Goal: Use online tool/utility: Utilize a website feature to perform a specific function

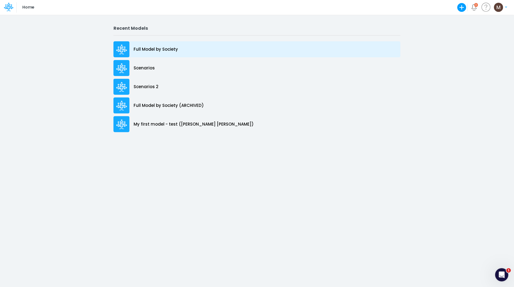
click at [169, 47] on p "Full Model by Society" at bounding box center [156, 49] width 44 height 6
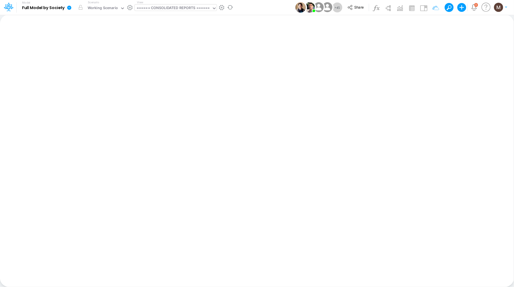
click at [179, 7] on div "====== CONSOLIDATED REPORTS ======" at bounding box center [173, 8] width 73 height 6
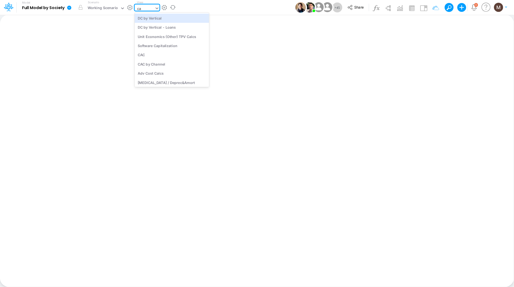
type input "cac"
click at [178, 18] on div "CAC" at bounding box center [172, 18] width 74 height 9
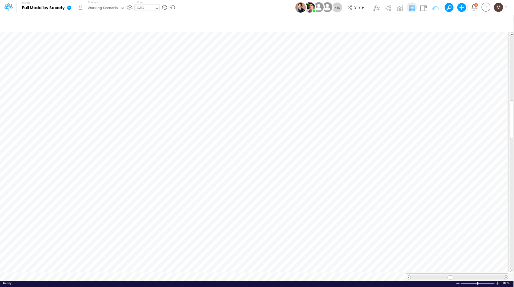
scroll to position [0, 0]
click at [513, 131] on span at bounding box center [513, 133] width 4 height 4
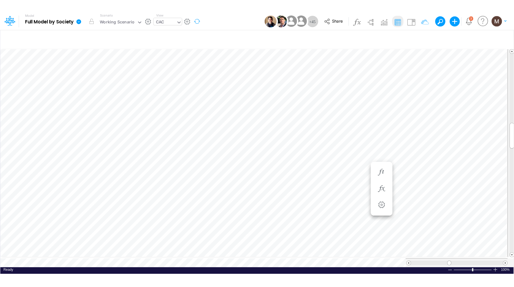
scroll to position [0, 0]
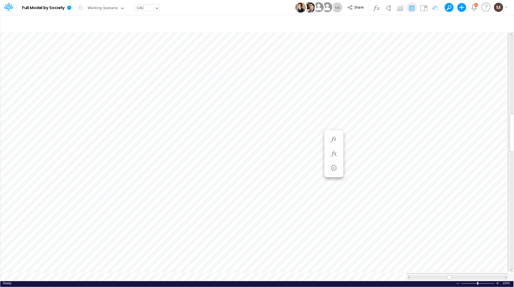
click at [141, 9] on div "CAC" at bounding box center [140, 8] width 7 height 6
type input "loans"
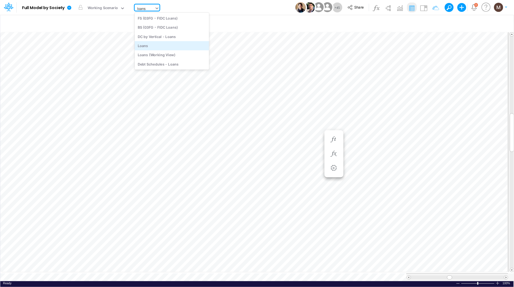
click at [150, 42] on div "Loans" at bounding box center [172, 45] width 74 height 9
click at [152, 9] on div "Loans" at bounding box center [145, 8] width 20 height 8
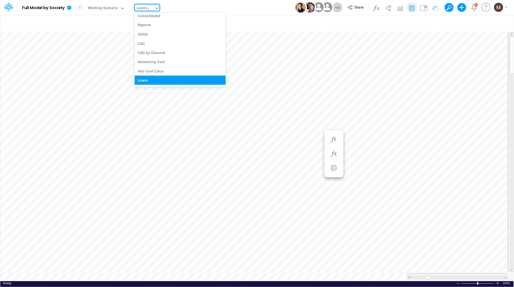
scroll to position [597, 0]
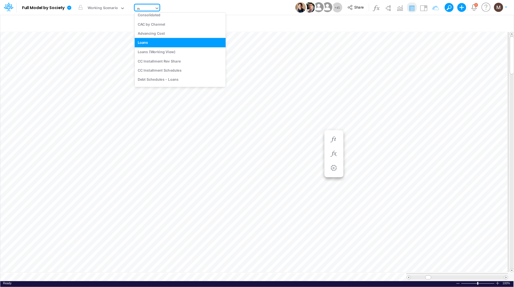
type input "non"
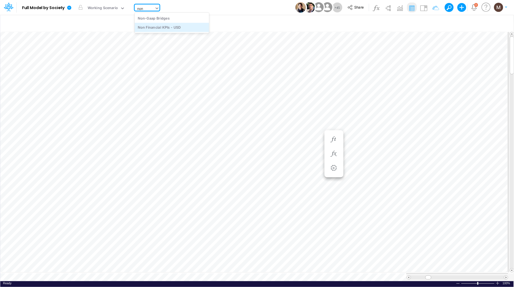
click at [161, 25] on div "Non Financial KPIs - USD" at bounding box center [172, 27] width 74 height 9
type input "Non Financial KPIs - USD"
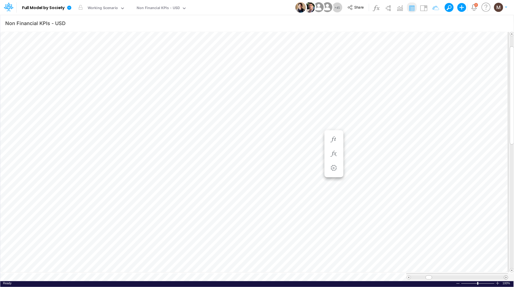
click at [506, 276] on span at bounding box center [507, 278] width 4 height 4
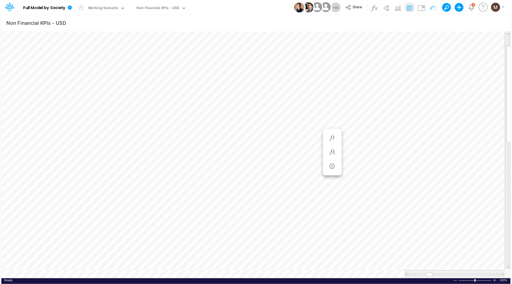
scroll to position [0, 0]
click at [507, 274] on span at bounding box center [507, 275] width 4 height 4
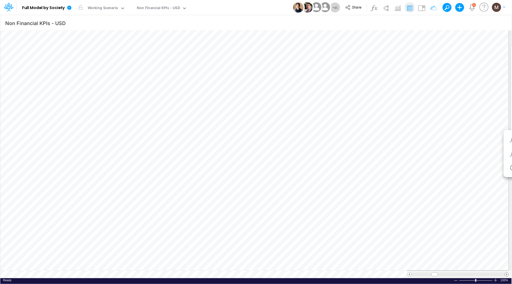
click at [507, 274] on span at bounding box center [507, 275] width 4 height 4
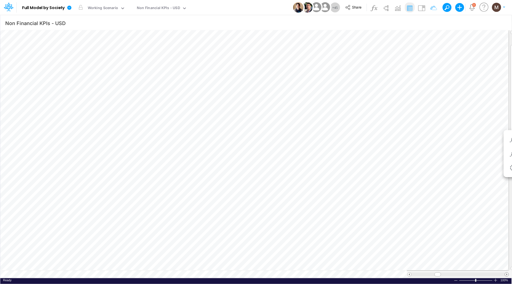
click at [507, 274] on span at bounding box center [507, 275] width 4 height 4
click at [507, 275] on span at bounding box center [507, 275] width 4 height 4
click at [506, 275] on span at bounding box center [507, 275] width 4 height 4
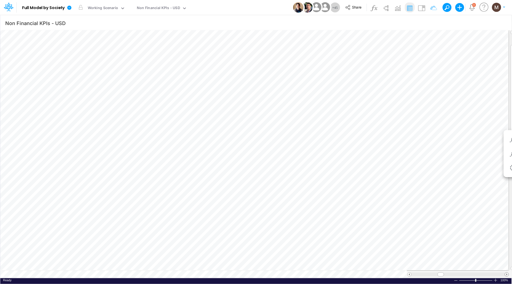
click at [506, 275] on span at bounding box center [507, 275] width 4 height 4
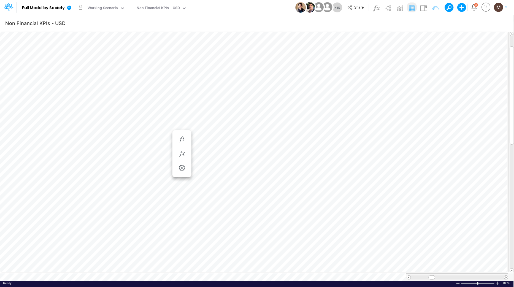
scroll to position [0, 0]
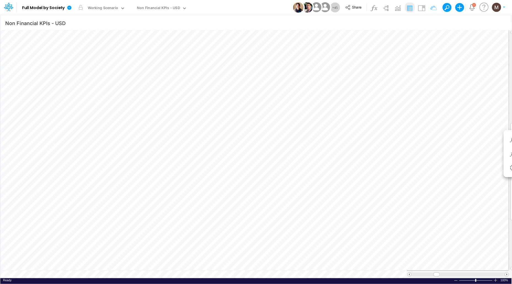
scroll to position [0, 0]
click at [507, 276] on span at bounding box center [507, 275] width 4 height 4
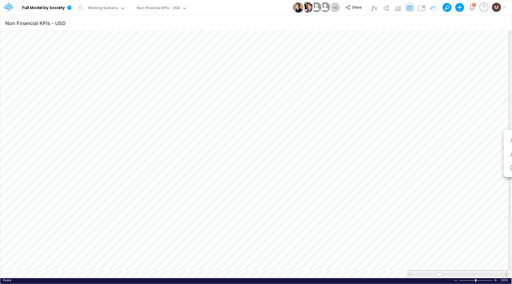
click at [507, 276] on span at bounding box center [507, 275] width 4 height 4
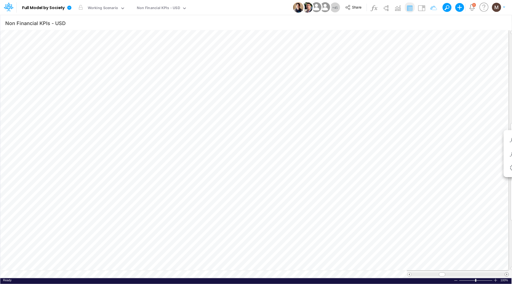
click at [507, 276] on span at bounding box center [507, 275] width 4 height 4
click at [505, 275] on span at bounding box center [507, 275] width 4 height 4
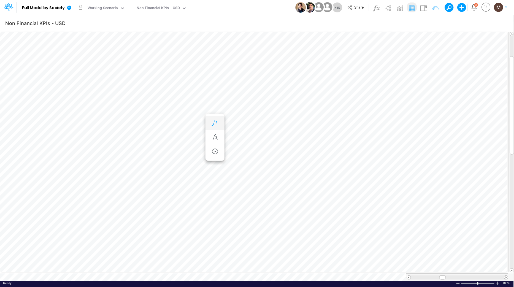
click at [213, 122] on icon "button" at bounding box center [215, 123] width 8 height 6
click at [216, 127] on icon "button" at bounding box center [215, 129] width 8 height 6
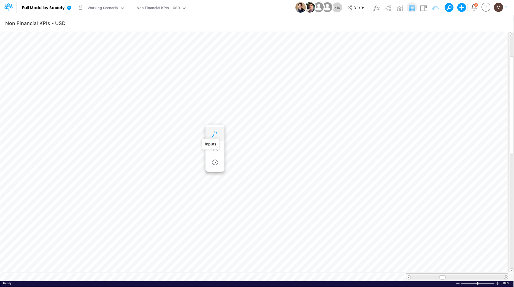
click at [212, 135] on icon "button" at bounding box center [215, 134] width 8 height 6
click at [214, 135] on icon "button" at bounding box center [215, 134] width 8 height 6
click at [213, 163] on icon "button" at bounding box center [215, 162] width 8 height 6
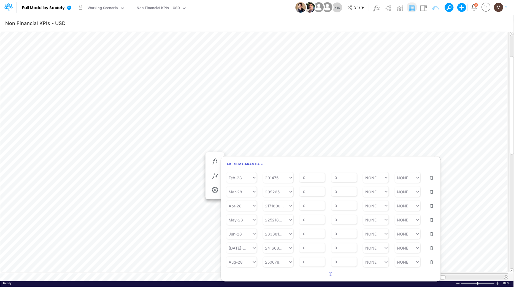
scroll to position [0, 0]
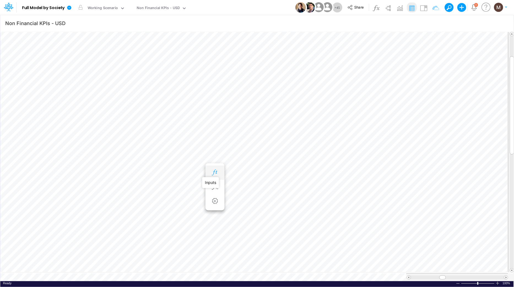
click at [213, 174] on icon "button" at bounding box center [215, 173] width 8 height 6
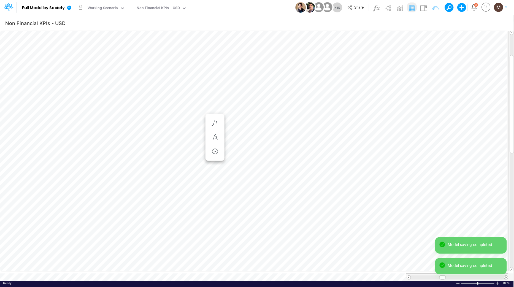
scroll to position [0, 0]
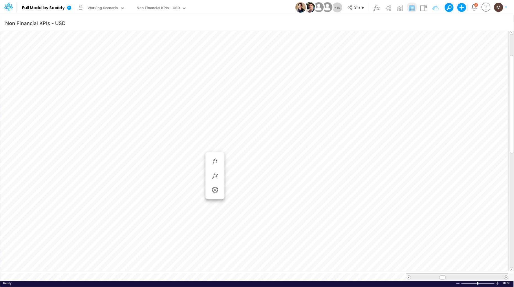
scroll to position [0, 0]
click at [214, 178] on icon "button" at bounding box center [215, 176] width 8 height 6
click at [243, 179] on span "AR - Sem Garantia" at bounding box center [258, 178] width 51 height 7
click at [211, 164] on icon "button" at bounding box center [215, 162] width 8 height 6
click at [216, 173] on icon "button" at bounding box center [215, 176] width 8 height 6
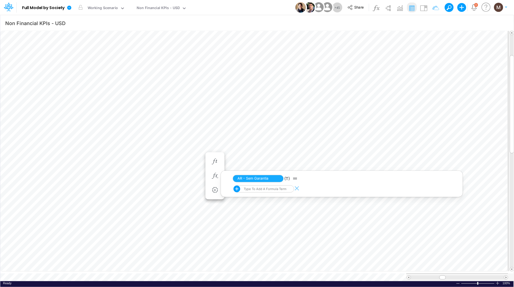
click at [430, 4] on div at bounding box center [407, 7] width 71 height 10
click at [427, 5] on img at bounding box center [424, 8] width 9 height 9
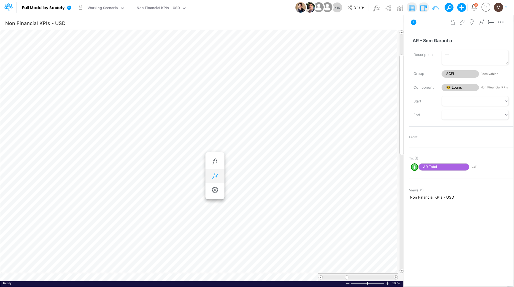
click at [216, 175] on icon "button" at bounding box center [215, 176] width 8 height 6
click at [258, 177] on span "AR - Sem Garantia" at bounding box center [258, 178] width 51 height 7
click at [215, 162] on icon "button" at bounding box center [215, 162] width 8 height 6
click at [423, 9] on img at bounding box center [424, 8] width 9 height 9
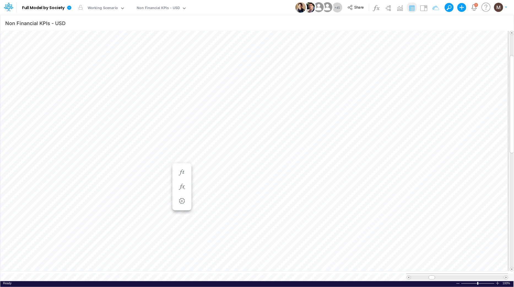
scroll to position [0, 0]
drag, startPoint x: 428, startPoint y: 274, endPoint x: 433, endPoint y: 272, distance: 5.4
click at [433, 274] on div at bounding box center [458, 278] width 102 height 8
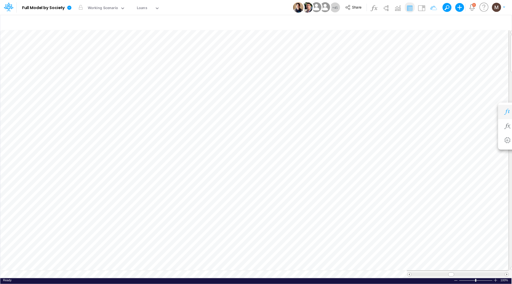
scroll to position [0, 0]
click at [368, 275] on tr at bounding box center [254, 275] width 508 height 8
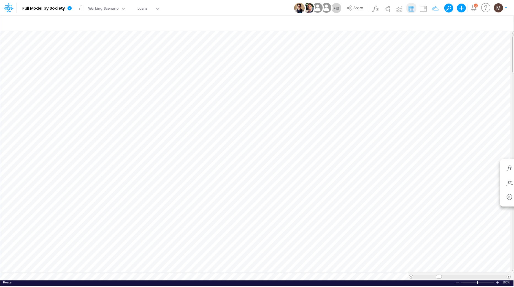
scroll to position [0, 0]
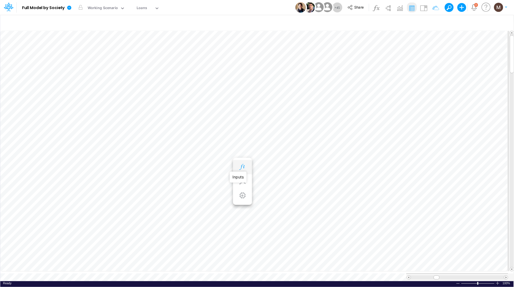
click at [243, 167] on icon "button" at bounding box center [242, 167] width 8 height 6
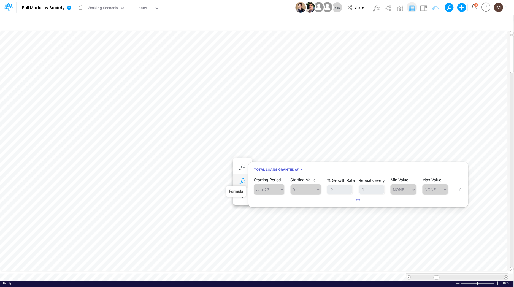
click at [239, 184] on icon "button" at bounding box center [242, 182] width 8 height 6
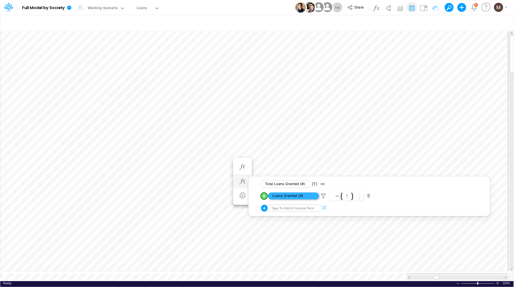
click at [315, 197] on span "Loans Granted (#)" at bounding box center [293, 196] width 51 height 7
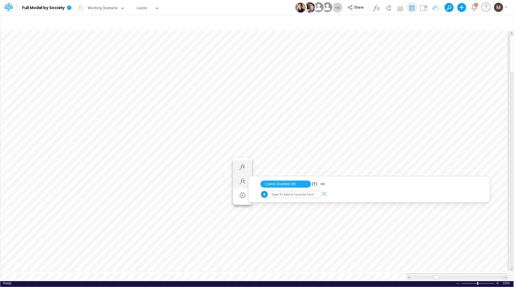
scroll to position [0, 0]
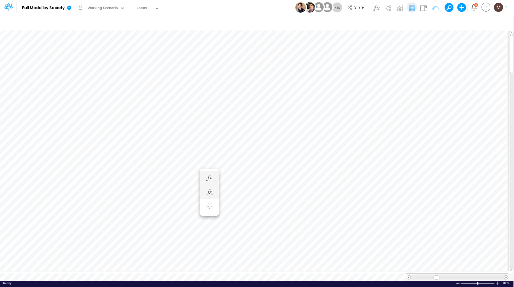
scroll to position [0, 0]
click at [334, 275] on tr at bounding box center [254, 278] width 508 height 8
click at [210, 196] on icon "button" at bounding box center [209, 195] width 8 height 6
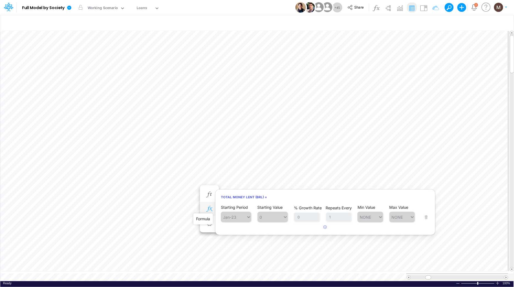
click at [209, 210] on icon "button" at bounding box center [209, 209] width 8 height 6
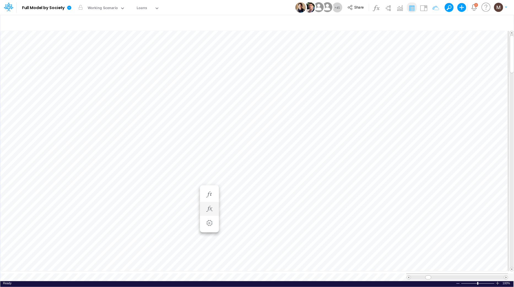
scroll to position [0, 0]
click at [211, 200] on icon "button" at bounding box center [209, 200] width 8 height 6
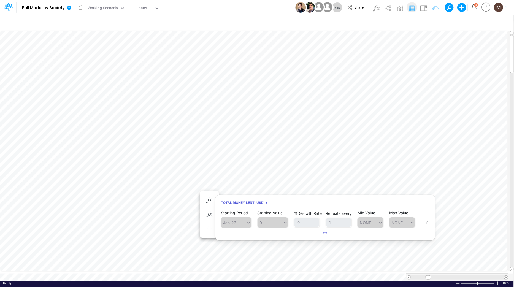
scroll to position [0, 0]
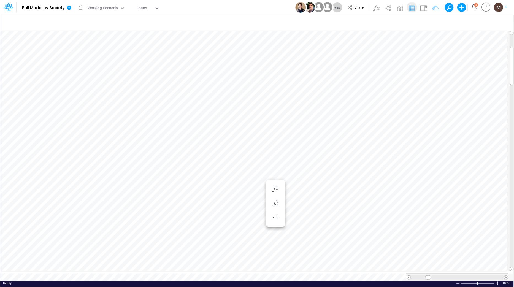
scroll to position [0, 0]
click at [212, 169] on icon "button" at bounding box center [209, 167] width 8 height 6
click at [210, 178] on icon "button" at bounding box center [209, 178] width 8 height 6
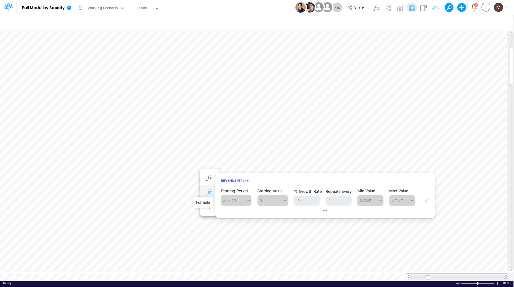
click at [209, 191] on icon "button" at bounding box center [209, 193] width 8 height 6
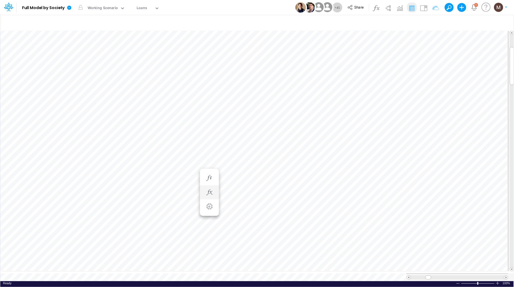
scroll to position [0, 0]
click at [206, 184] on icon "button" at bounding box center [209, 184] width 8 height 6
click at [208, 192] on button "button" at bounding box center [210, 189] width 10 height 11
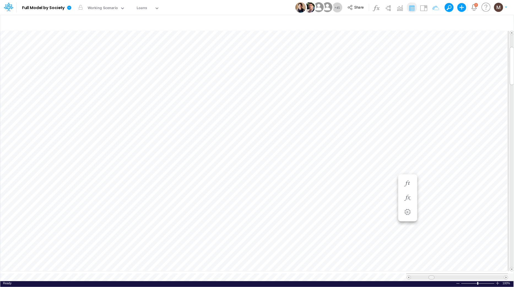
drag, startPoint x: 428, startPoint y: 275, endPoint x: 431, endPoint y: 275, distance: 3.3
click at [431, 276] on span at bounding box center [432, 278] width 4 height 4
click at [206, 190] on icon "button" at bounding box center [209, 189] width 8 height 6
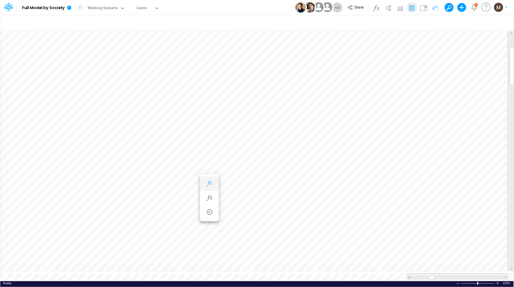
click at [206, 183] on icon "button" at bounding box center [209, 184] width 8 height 6
click at [278, 155] on icon "button" at bounding box center [276, 154] width 8 height 6
click at [277, 148] on icon "button" at bounding box center [276, 149] width 8 height 6
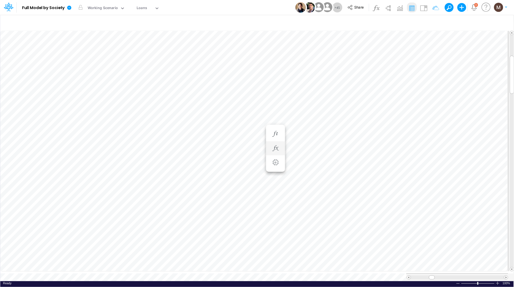
scroll to position [0, 0]
click at [277, 138] on button "button" at bounding box center [276, 134] width 10 height 11
click at [275, 135] on icon "button" at bounding box center [276, 134] width 8 height 6
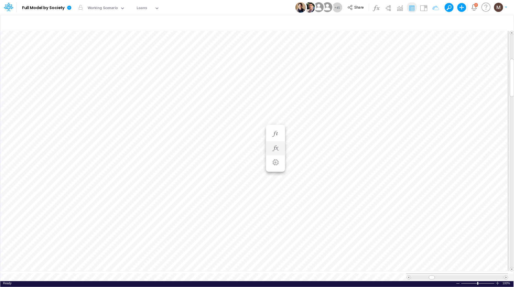
scroll to position [0, 0]
click at [275, 113] on icon "button" at bounding box center [276, 112] width 8 height 6
click at [274, 117] on icon "button" at bounding box center [276, 118] width 8 height 6
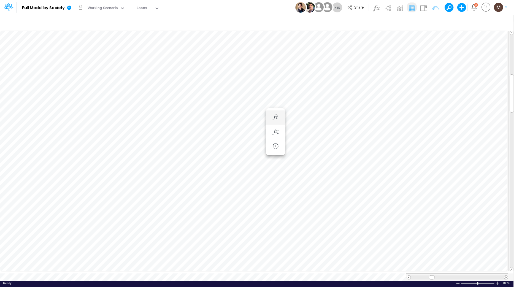
scroll to position [0, 0]
click at [273, 128] on button "button" at bounding box center [276, 132] width 10 height 11
click at [242, 113] on icon "button" at bounding box center [242, 112] width 8 height 6
click at [241, 118] on icon "button" at bounding box center [242, 118] width 8 height 6
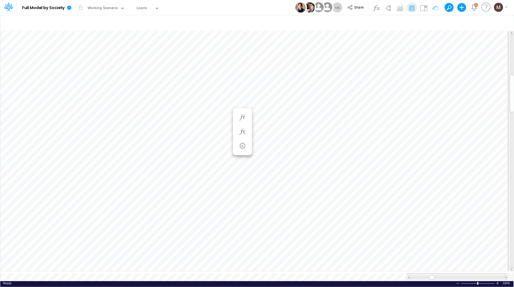
scroll to position [0, 0]
click at [245, 130] on button "button" at bounding box center [243, 134] width 10 height 11
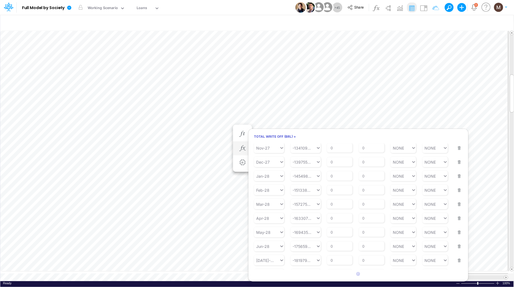
scroll to position [0, 0]
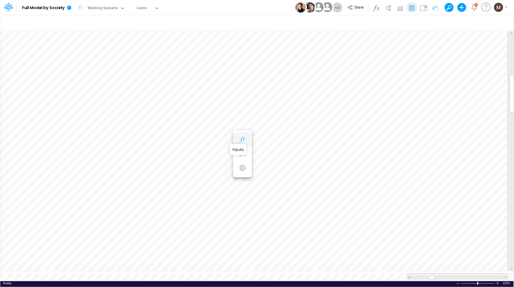
click at [240, 140] on icon "button" at bounding box center [242, 140] width 8 height 6
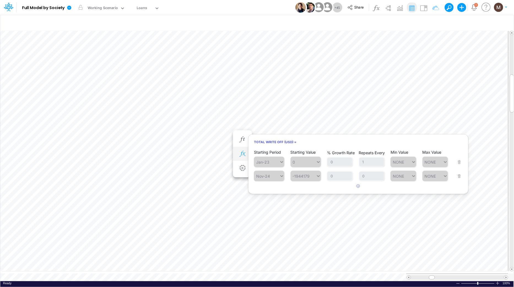
click at [240, 155] on icon "button" at bounding box center [242, 154] width 8 height 6
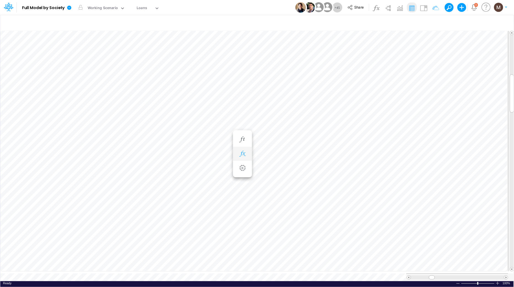
scroll to position [0, 0]
click at [276, 101] on icon "button" at bounding box center [276, 101] width 8 height 6
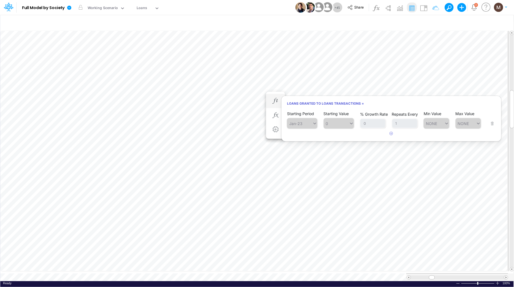
scroll to position [0, 0]
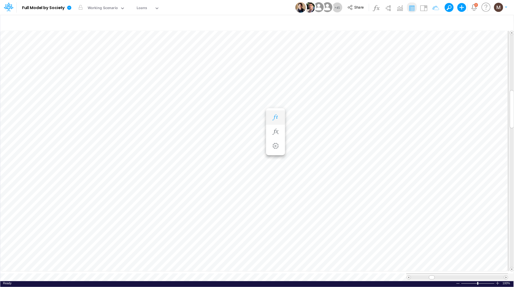
click at [275, 119] on icon "button" at bounding box center [276, 118] width 8 height 6
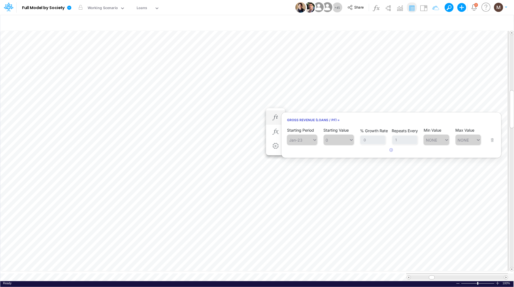
scroll to position [0, 0]
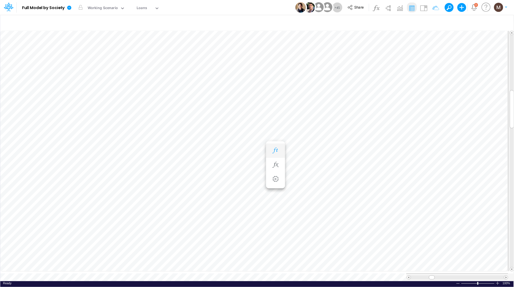
click at [274, 151] on icon "button" at bounding box center [276, 151] width 8 height 6
click at [274, 158] on icon "button" at bounding box center [276, 156] width 8 height 6
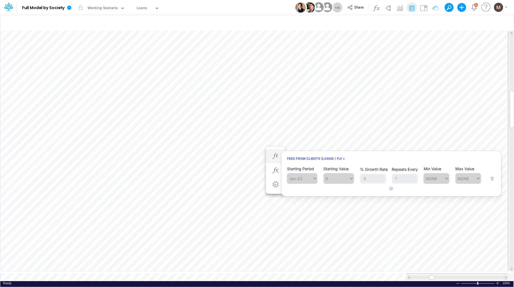
scroll to position [0, 0]
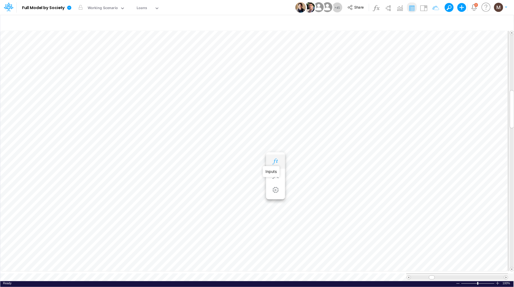
click at [273, 162] on icon "button" at bounding box center [276, 162] width 8 height 6
click at [274, 166] on icon "button" at bounding box center [276, 167] width 8 height 6
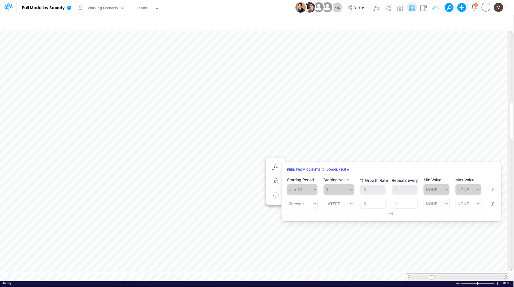
scroll to position [0, 0]
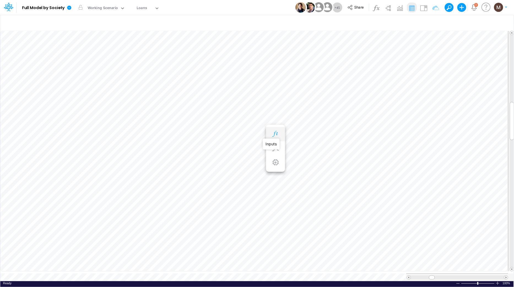
click at [277, 137] on icon "button" at bounding box center [276, 134] width 8 height 6
click at [274, 142] on icon "button" at bounding box center [276, 145] width 8 height 6
click at [273, 154] on icon "button" at bounding box center [276, 156] width 8 height 6
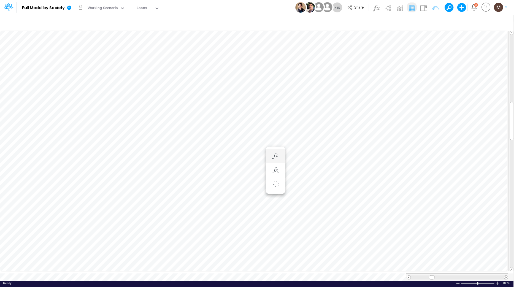
scroll to position [0, 0]
click at [275, 122] on icon "button" at bounding box center [276, 123] width 8 height 6
click at [274, 136] on icon "button" at bounding box center [276, 134] width 8 height 6
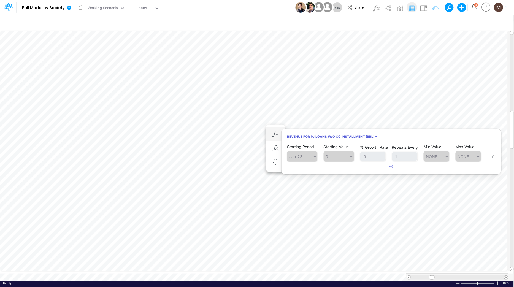
scroll to position [0, 0]
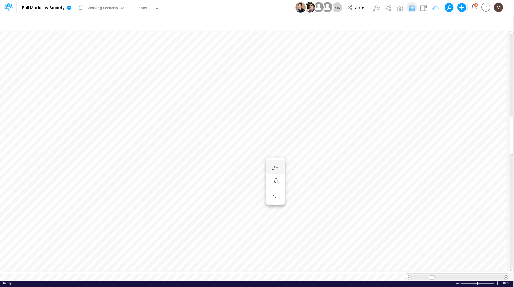
scroll to position [0, 0]
click at [276, 125] on icon "button" at bounding box center [276, 123] width 8 height 6
click at [273, 130] on icon "button" at bounding box center [276, 129] width 8 height 6
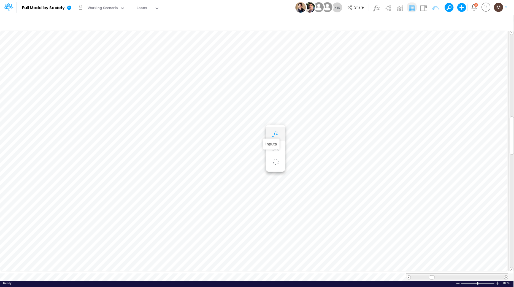
click at [273, 135] on icon "button" at bounding box center [276, 134] width 8 height 6
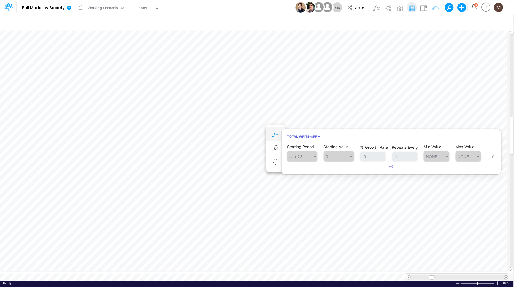
scroll to position [0, 0]
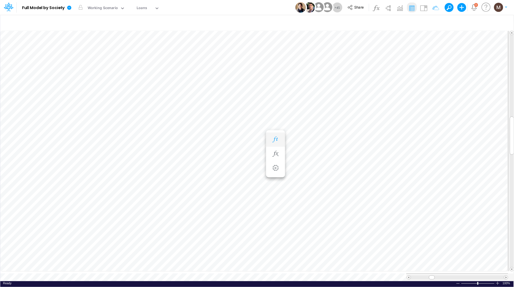
click at [274, 140] on icon "button" at bounding box center [276, 140] width 8 height 6
click at [273, 145] on icon "button" at bounding box center [276, 145] width 8 height 6
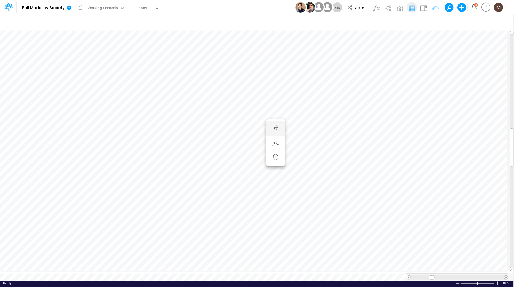
scroll to position [0, 0]
click at [275, 96] on icon "button" at bounding box center [276, 96] width 8 height 6
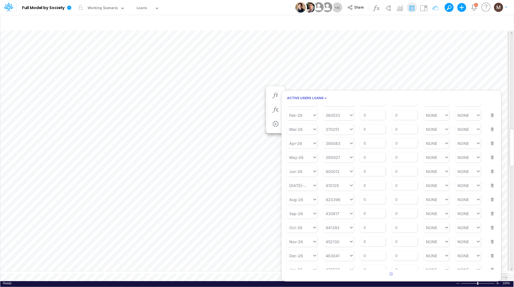
scroll to position [0, 0]
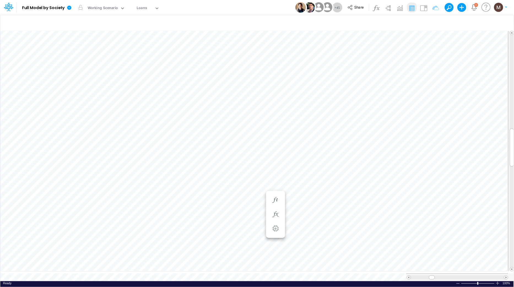
scroll to position [0, 0]
click at [491, 270] on table at bounding box center [257, 156] width 514 height 251
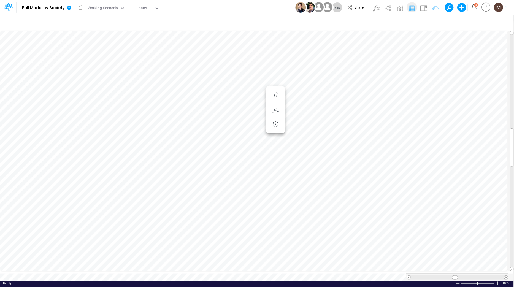
scroll to position [0, 0]
click at [275, 111] on icon "button" at bounding box center [276, 112] width 8 height 6
click at [275, 119] on icon "button" at bounding box center [276, 118] width 8 height 6
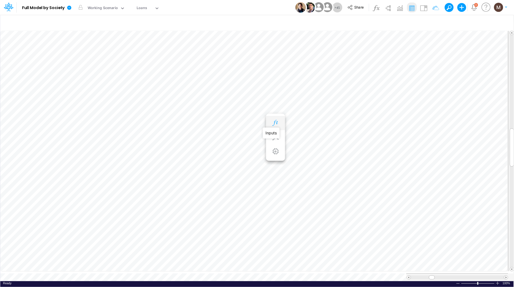
click at [275, 123] on icon "button" at bounding box center [276, 123] width 8 height 6
click at [274, 130] on icon "button" at bounding box center [276, 129] width 8 height 6
click at [276, 134] on icon "button" at bounding box center [276, 134] width 8 height 6
click at [274, 141] on icon "button" at bounding box center [276, 140] width 8 height 6
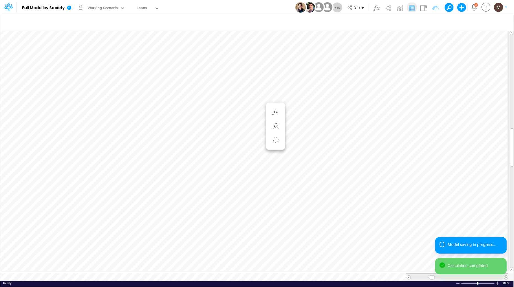
scroll to position [0, 0]
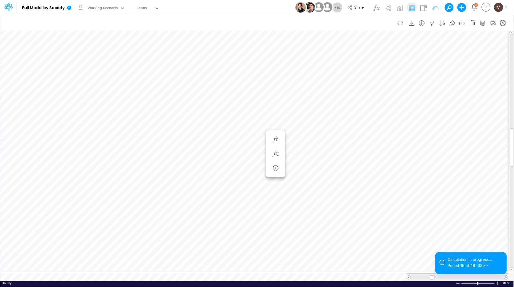
scroll to position [0, 0]
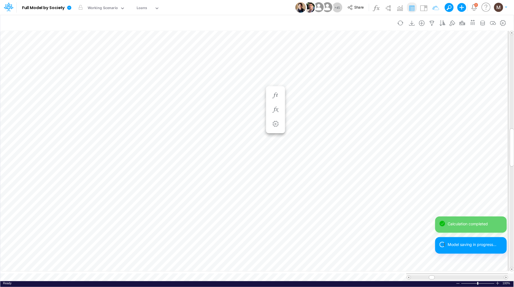
scroll to position [0, 0]
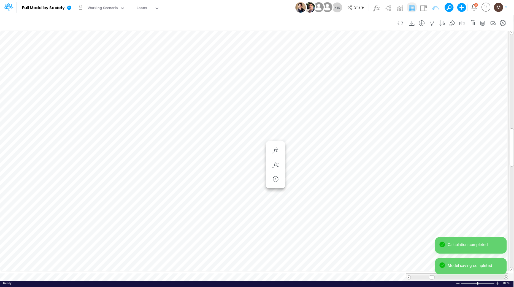
scroll to position [0, 0]
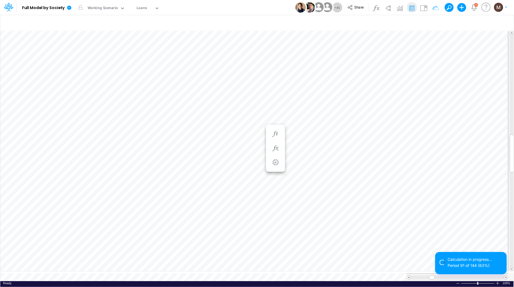
scroll to position [0, 0]
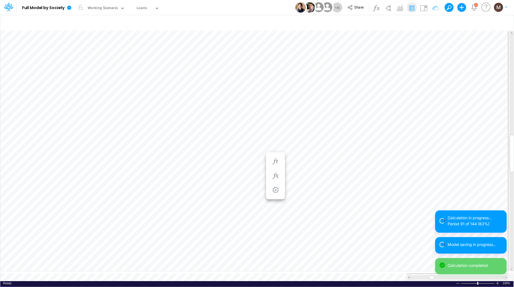
scroll to position [0, 0]
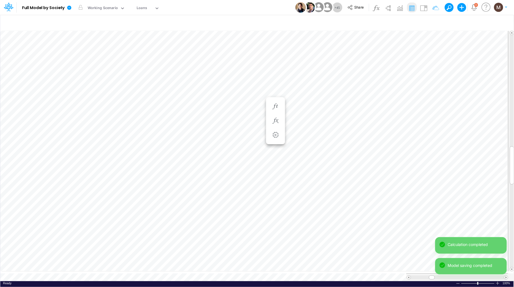
scroll to position [0, 0]
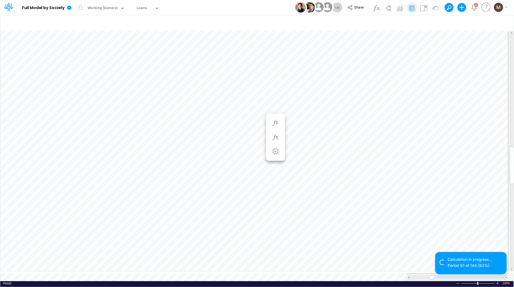
scroll to position [0, 0]
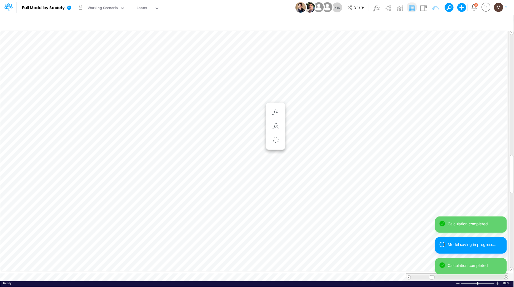
scroll to position [0, 0]
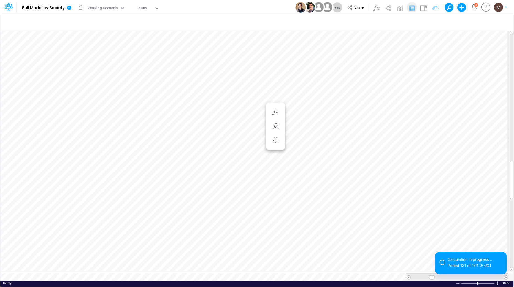
scroll to position [0, 0]
click at [276, 108] on icon "button" at bounding box center [276, 107] width 8 height 6
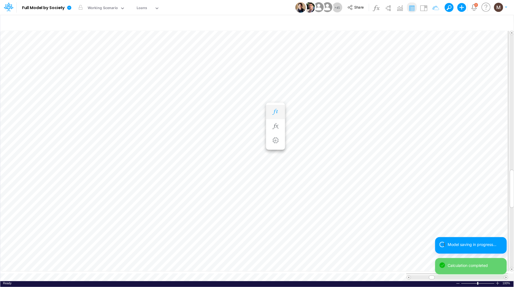
scroll to position [0, 0]
click at [275, 117] on icon "button" at bounding box center [276, 118] width 8 height 6
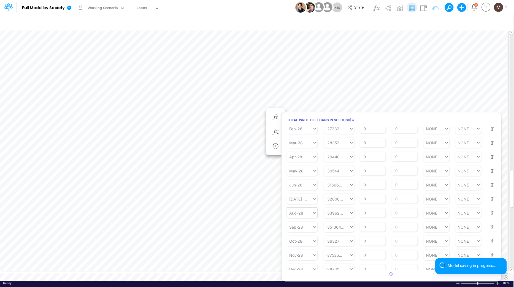
scroll to position [0, 0]
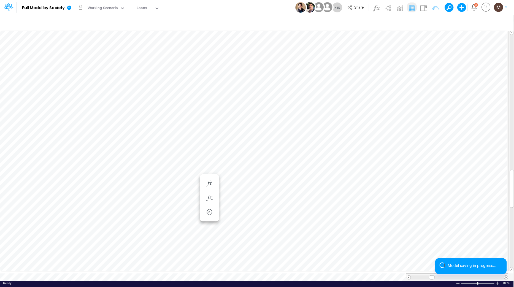
scroll to position [0, 0]
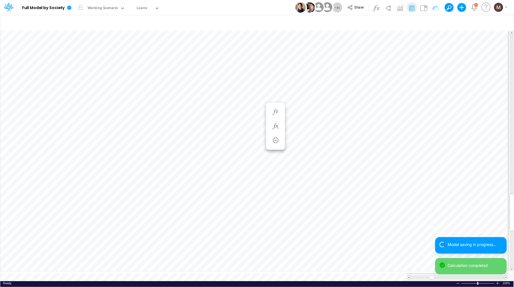
scroll to position [0, 0]
click at [275, 113] on icon "button" at bounding box center [276, 112] width 8 height 6
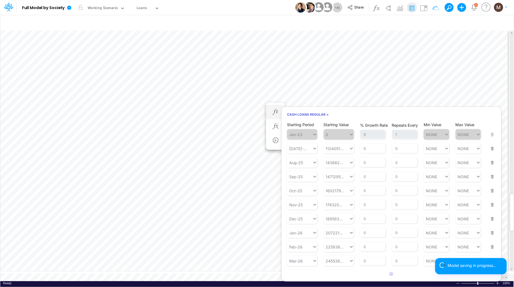
scroll to position [0, 0]
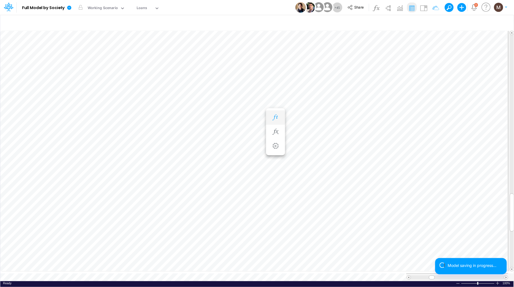
click at [275, 117] on icon "button" at bounding box center [276, 118] width 8 height 6
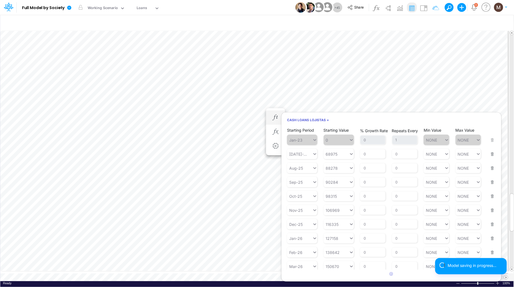
scroll to position [0, 0]
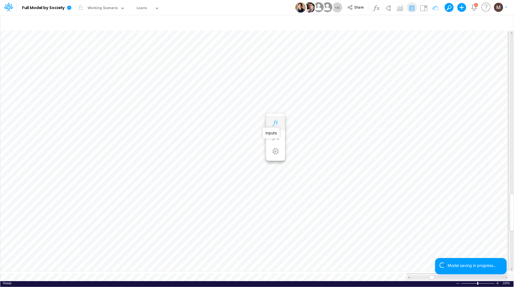
click at [274, 123] on icon "button" at bounding box center [276, 123] width 8 height 6
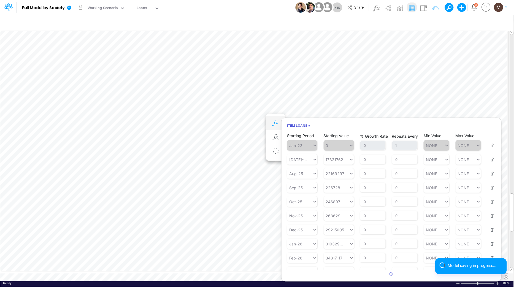
scroll to position [0, 0]
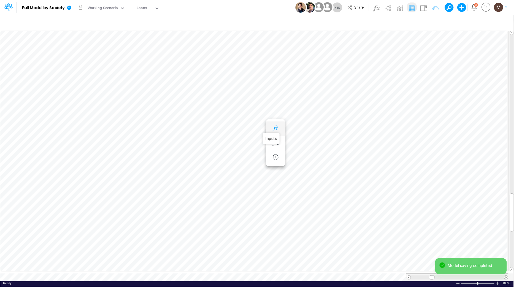
click at [274, 130] on icon "button" at bounding box center [276, 129] width 8 height 6
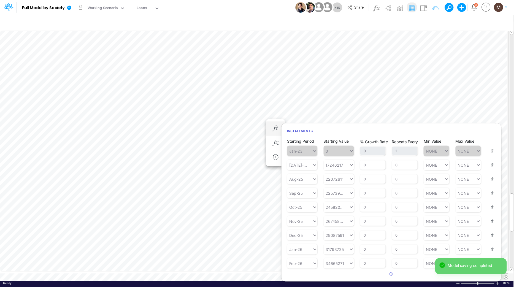
scroll to position [0, 0]
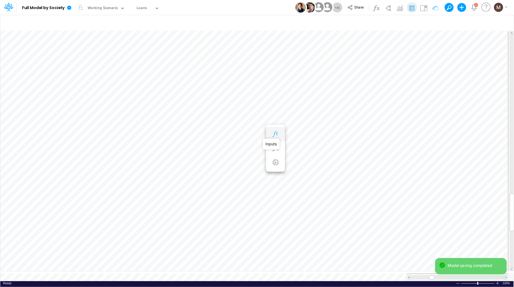
click at [274, 135] on icon "button" at bounding box center [276, 134] width 8 height 6
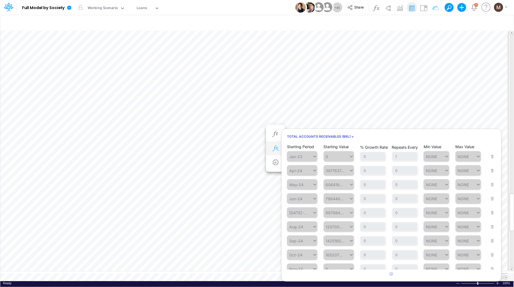
click at [280, 149] on icon "button" at bounding box center [276, 149] width 8 height 6
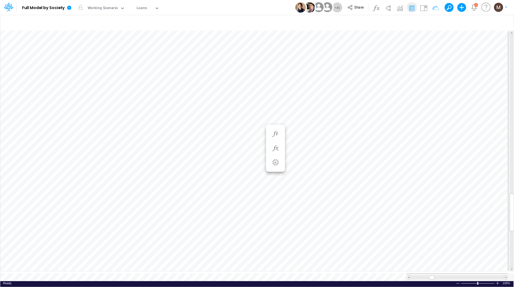
scroll to position [0, 0]
click at [275, 140] on icon "button" at bounding box center [276, 140] width 8 height 6
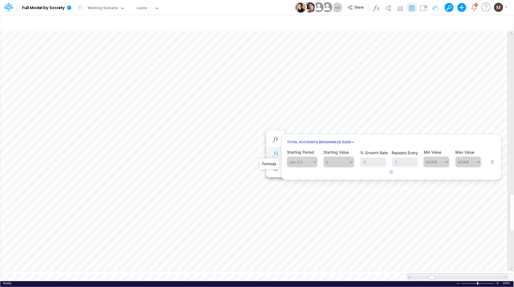
click at [277, 155] on icon "button" at bounding box center [276, 154] width 8 height 6
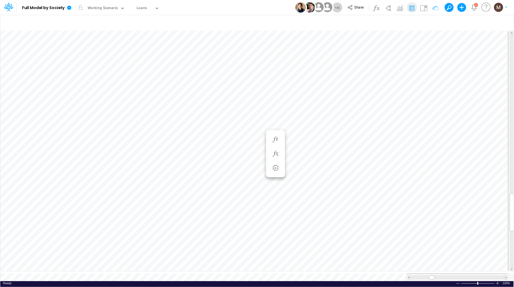
scroll to position [0, 0]
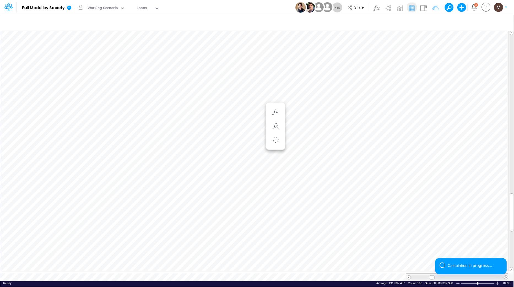
scroll to position [0, 0]
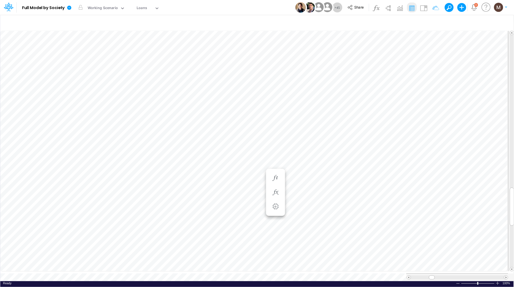
type input "Non Financial KPIs - USD"
click at [271, 177] on button "button" at bounding box center [276, 178] width 10 height 11
click at [244, 168] on icon "button" at bounding box center [248, 167] width 8 height 6
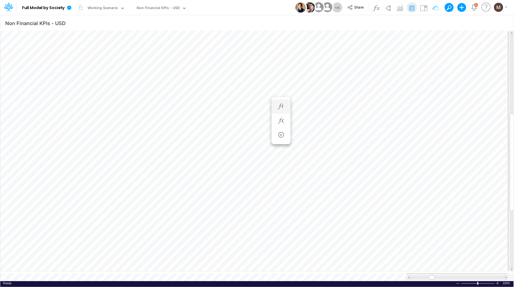
scroll to position [0, 0]
click at [416, 106] on button "button" at bounding box center [414, 109] width 10 height 11
click at [426, 10] on img at bounding box center [424, 8] width 9 height 9
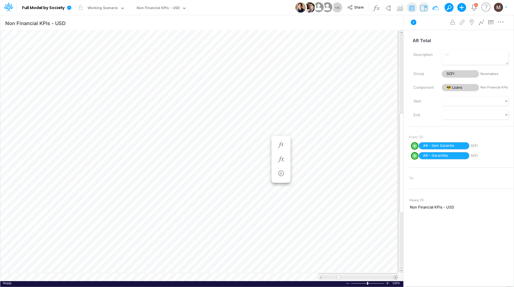
click at [395, 278] on span at bounding box center [396, 278] width 4 height 4
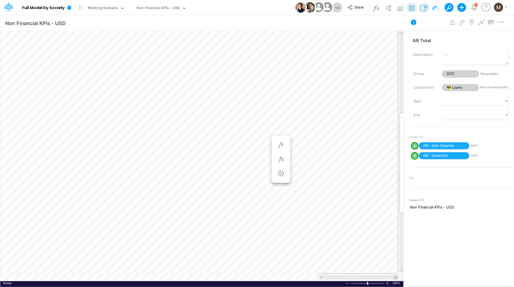
click at [395, 278] on span at bounding box center [396, 278] width 4 height 4
click at [281, 158] on icon "button" at bounding box center [281, 160] width 8 height 6
click at [398, 275] on div at bounding box center [358, 278] width 80 height 8
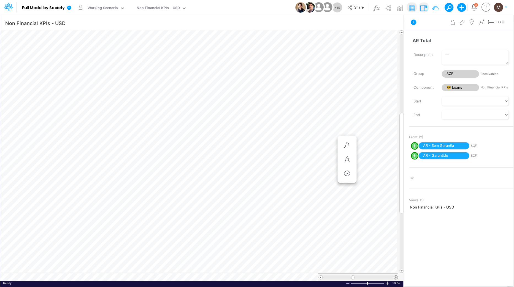
click at [397, 276] on span at bounding box center [396, 278] width 4 height 4
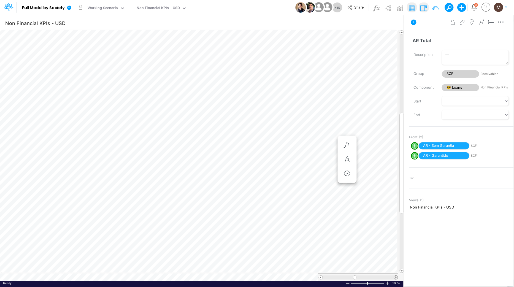
click at [397, 276] on span at bounding box center [396, 278] width 4 height 4
click at [378, 106] on icon "button" at bounding box center [380, 107] width 8 height 6
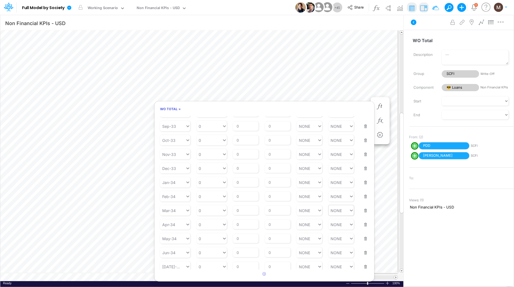
scroll to position [214, 0]
click at [384, 122] on icon "button" at bounding box center [380, 121] width 8 height 6
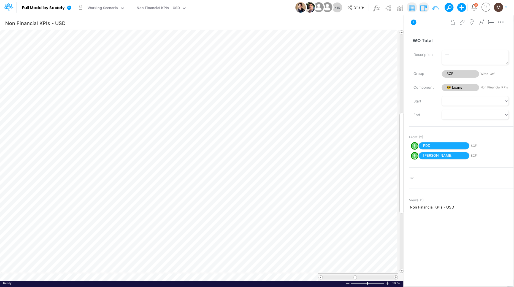
scroll to position [0, 0]
click at [316, 272] on table at bounding box center [202, 155] width 404 height 251
click at [395, 278] on span at bounding box center [396, 278] width 4 height 4
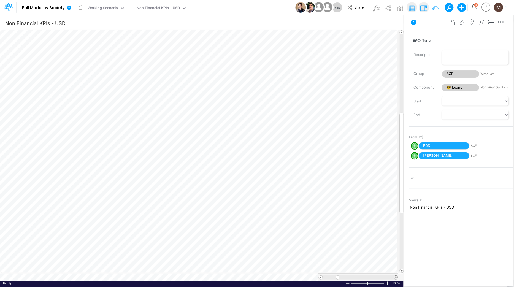
click at [395, 278] on span at bounding box center [396, 278] width 4 height 4
click at [378, 10] on img at bounding box center [376, 8] width 9 height 9
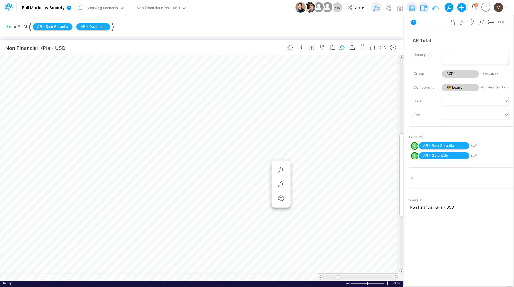
scroll to position [0, 0]
click at [374, 7] on img at bounding box center [376, 8] width 9 height 9
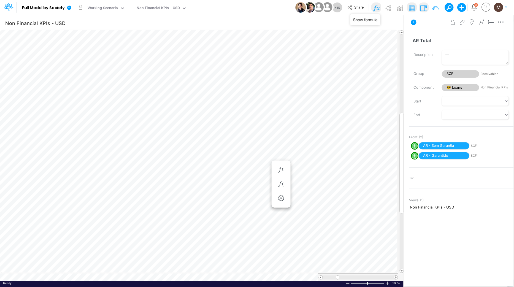
click at [374, 7] on img at bounding box center [376, 8] width 9 height 9
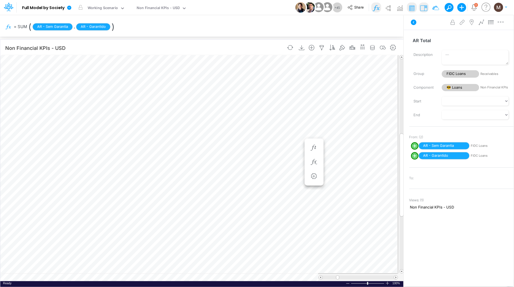
scroll to position [0, 0]
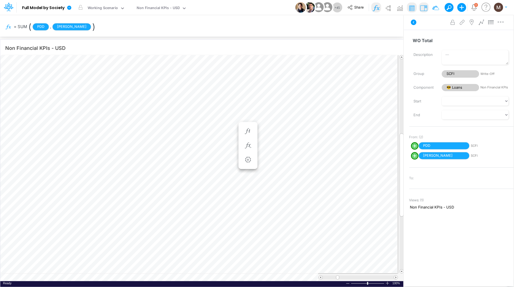
scroll to position [0, 0]
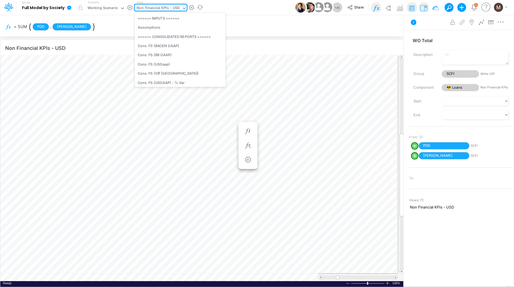
click at [139, 9] on div "Non Financial KPIs - USD" at bounding box center [158, 8] width 43 height 6
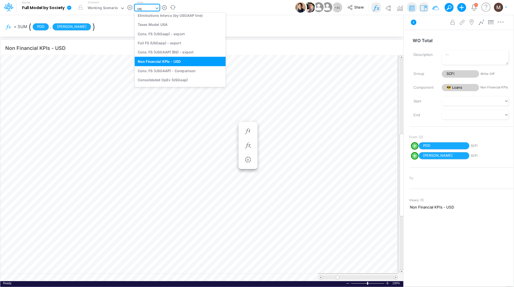
scroll to position [103, 0]
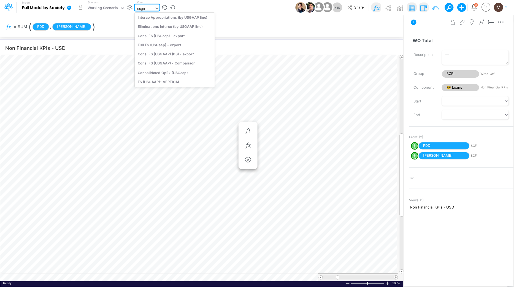
type input "usgaa"
click at [166, 17] on div "Cons. FS (USGaap)" at bounding box center [175, 18] width 80 height 9
type input "Consolidated FS - USGAAP"
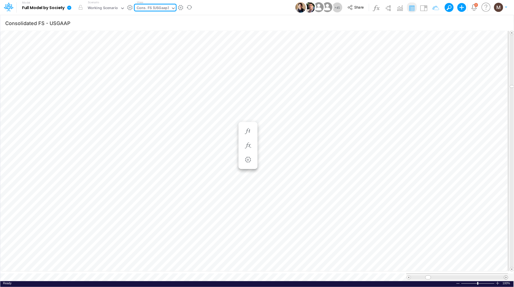
click at [508, 276] on span at bounding box center [507, 278] width 4 height 4
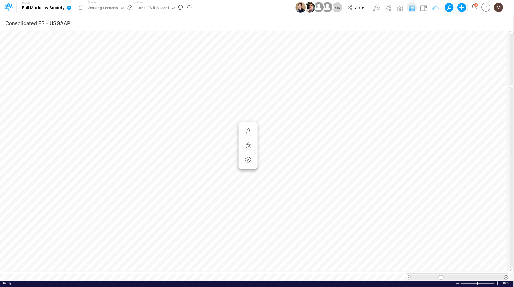
click at [508, 276] on span at bounding box center [507, 278] width 4 height 4
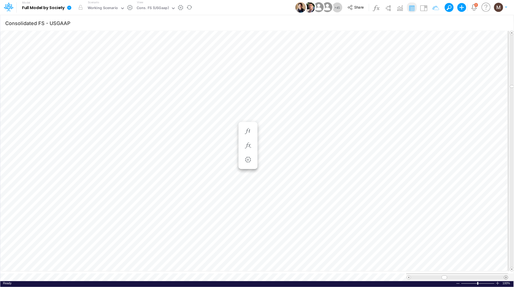
click at [508, 276] on span at bounding box center [507, 278] width 4 height 4
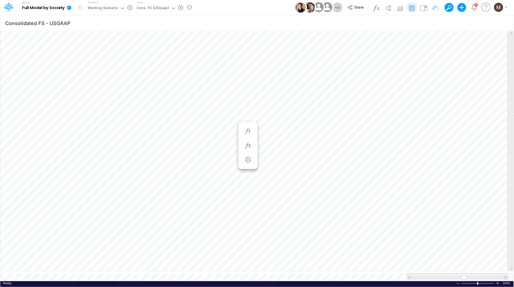
click at [508, 276] on span at bounding box center [507, 278] width 4 height 4
click at [409, 276] on span at bounding box center [409, 278] width 4 height 4
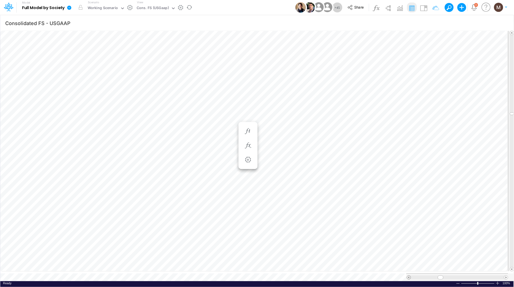
click at [409, 276] on span at bounding box center [409, 278] width 4 height 4
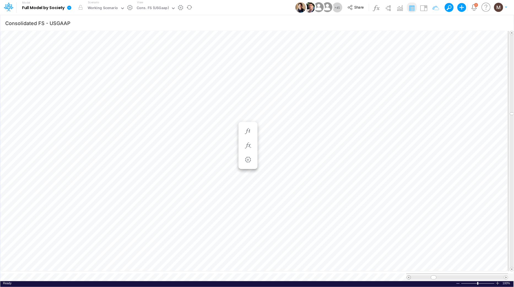
click at [409, 276] on span at bounding box center [409, 278] width 4 height 4
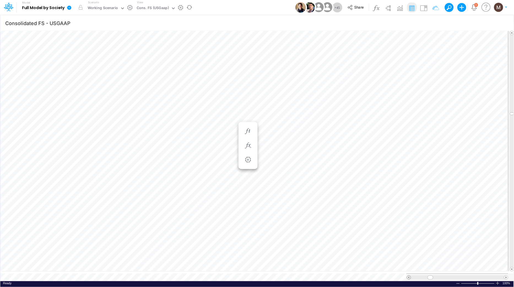
click at [409, 276] on span at bounding box center [409, 278] width 4 height 4
type input "Non Financial KPIs - USD"
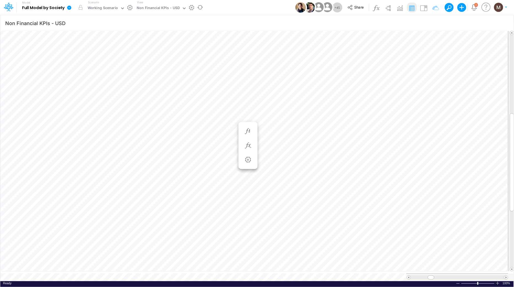
scroll to position [0, 0]
click at [250, 143] on icon "button" at bounding box center [248, 145] width 8 height 6
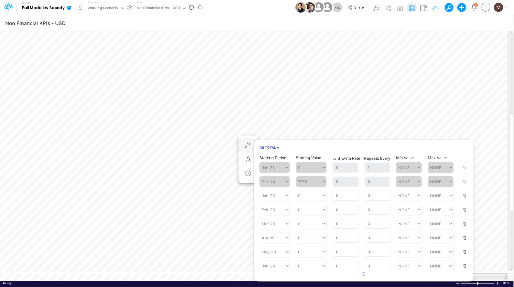
scroll to position [0, 0]
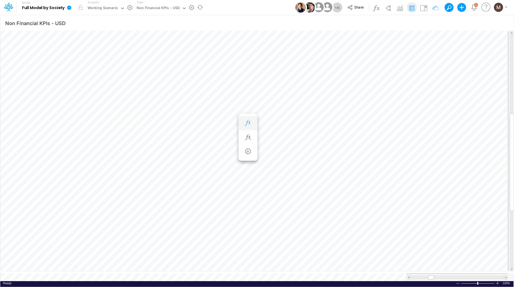
click at [246, 124] on icon "button" at bounding box center [248, 123] width 8 height 6
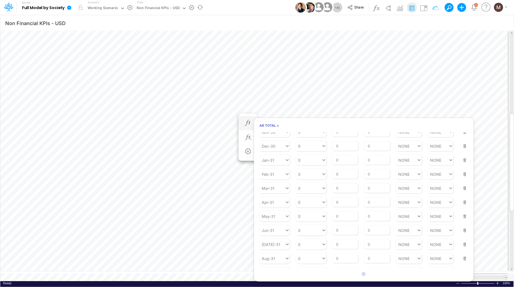
scroll to position [0, 0]
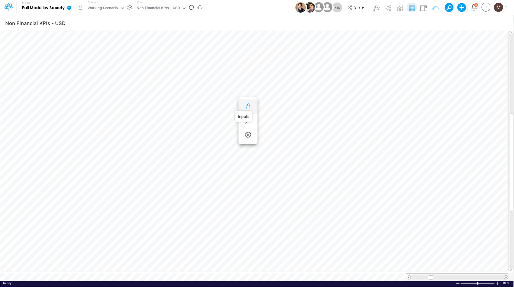
click at [246, 105] on icon "button" at bounding box center [248, 107] width 8 height 6
drag, startPoint x: 246, startPoint y: 90, endPoint x: 251, endPoint y: 100, distance: 11.6
click at [246, 90] on icon "button" at bounding box center [248, 90] width 8 height 6
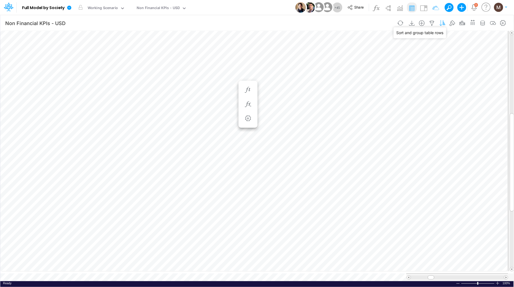
click at [444, 22] on icon "button" at bounding box center [443, 23] width 8 height 6
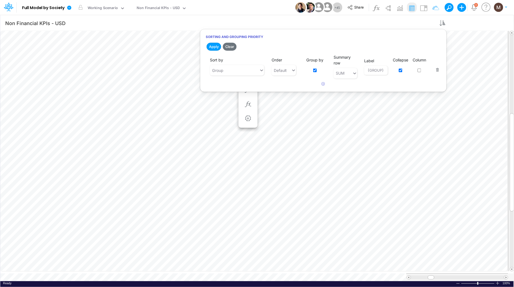
click at [315, 72] on div "Group by" at bounding box center [315, 66] width 23 height 18
click at [315, 70] on input "checkbox" at bounding box center [315, 71] width 4 height 4
checkbox input "false"
click at [401, 71] on input "checkbox" at bounding box center [401, 71] width 4 height 4
checkbox input "false"
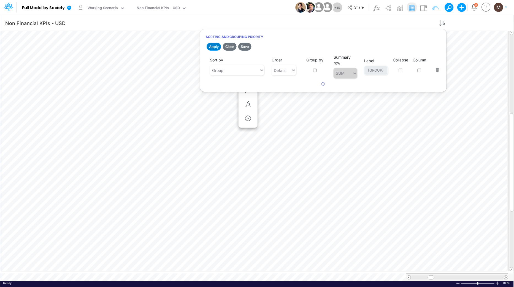
click at [215, 48] on button "Apply" at bounding box center [214, 47] width 15 height 8
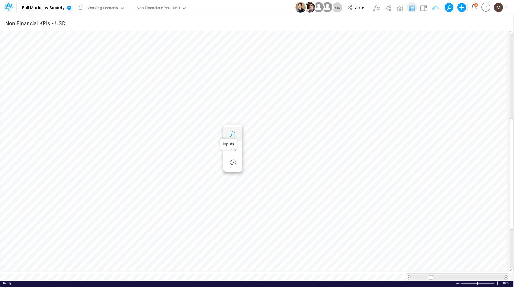
click at [235, 133] on icon "button" at bounding box center [233, 134] width 8 height 6
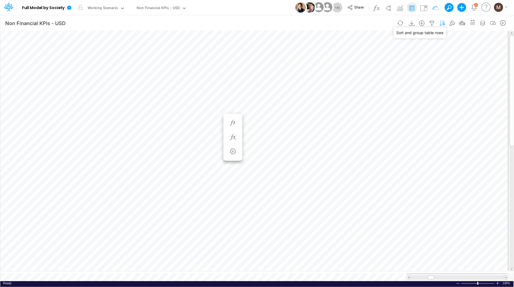
click at [442, 22] on icon "button" at bounding box center [443, 23] width 8 height 6
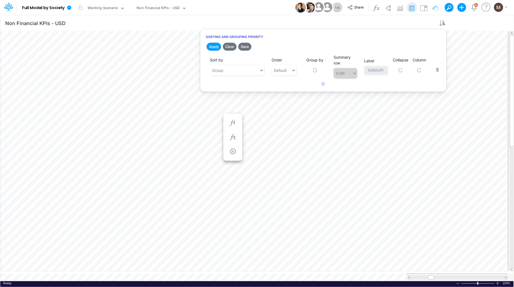
click at [316, 71] on input "checkbox" at bounding box center [315, 71] width 4 height 4
checkbox input "true"
click at [401, 71] on input "checkbox" at bounding box center [401, 71] width 4 height 4
checkbox input "true"
click at [219, 46] on button "Apply" at bounding box center [214, 47] width 15 height 8
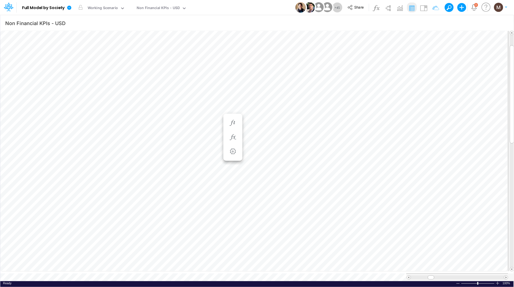
scroll to position [0, 0]
click at [233, 138] on icon "button" at bounding box center [233, 138] width 8 height 6
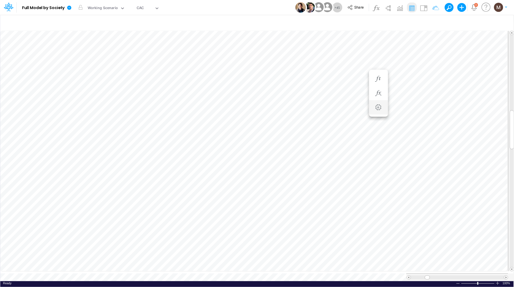
scroll to position [0, 0]
click at [380, 99] on button "button" at bounding box center [379, 104] width 10 height 11
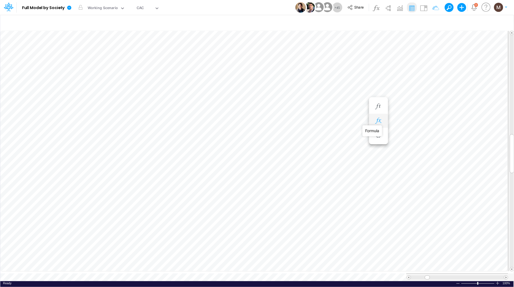
click at [379, 119] on icon "button" at bounding box center [379, 121] width 8 height 6
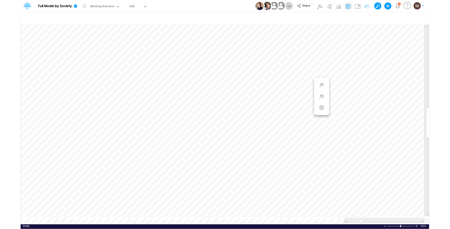
scroll to position [0, 0]
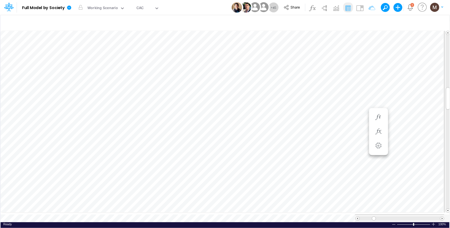
scroll to position [2, 0]
click at [443, 217] on span at bounding box center [443, 219] width 4 height 4
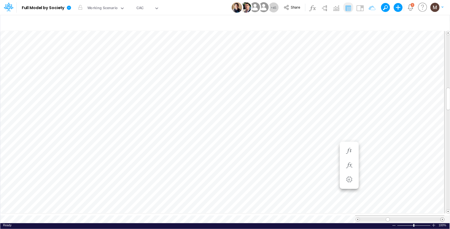
click at [443, 217] on span at bounding box center [443, 219] width 4 height 4
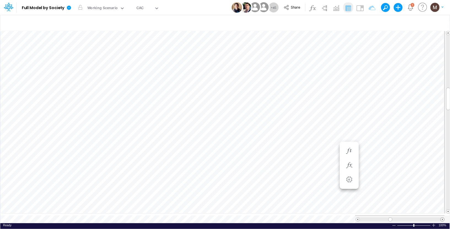
click at [443, 217] on span at bounding box center [443, 219] width 4 height 4
click at [442, 217] on span at bounding box center [443, 219] width 4 height 4
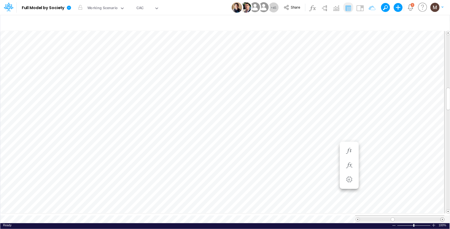
click at [442, 217] on span at bounding box center [443, 219] width 4 height 4
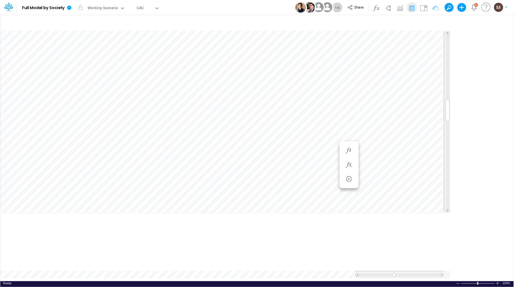
scroll to position [3, 1]
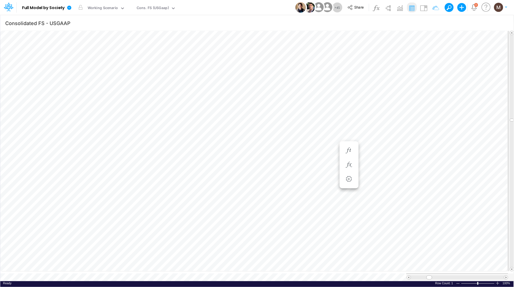
scroll to position [0, 0]
click at [507, 276] on span at bounding box center [507, 278] width 4 height 4
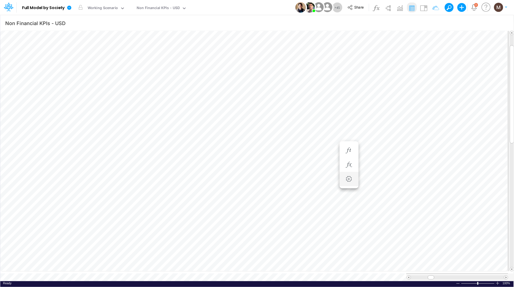
scroll to position [0, 0]
click at [178, 269] on span "Close" at bounding box center [185, 268] width 15 height 5
type input "Consolidated FS - USGAAP"
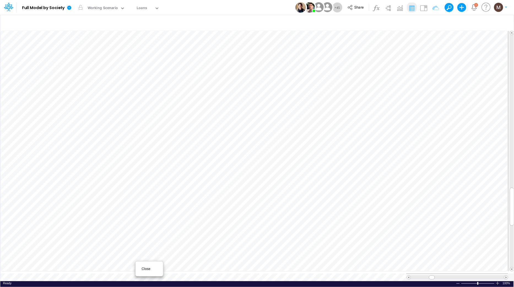
click at [139, 270] on div "Close" at bounding box center [150, 269] width 24 height 7
type input "Consolidated FS - USGAAP"
